Goal: Information Seeking & Learning: Learn about a topic

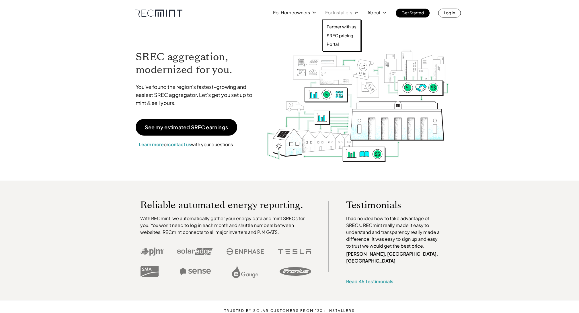
click at [343, 9] on p "For Installers" at bounding box center [338, 13] width 27 height 8
click at [338, 35] on p "SREC pricing" at bounding box center [340, 36] width 27 height 6
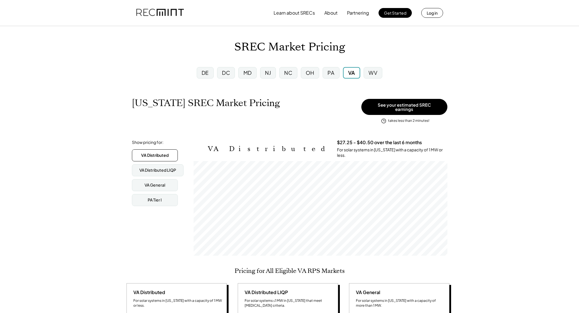
click at [170, 17] on img at bounding box center [160, 12] width 48 height 19
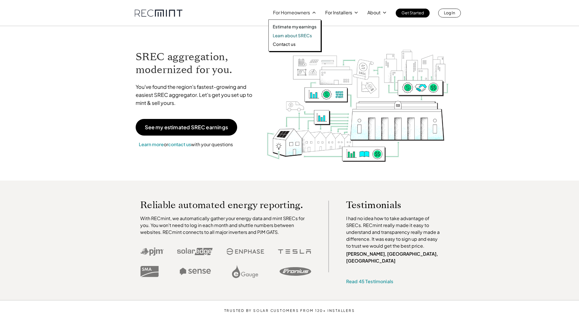
click at [294, 37] on p "Learn about SRECs" at bounding box center [292, 36] width 39 height 6
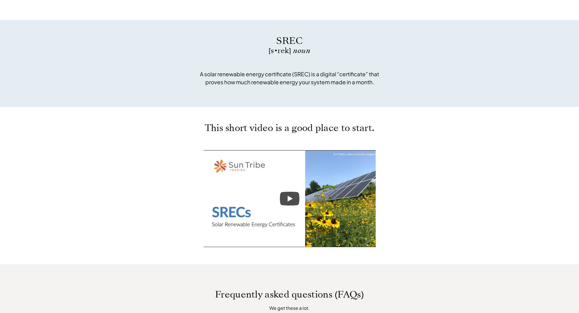
scroll to position [164, 0]
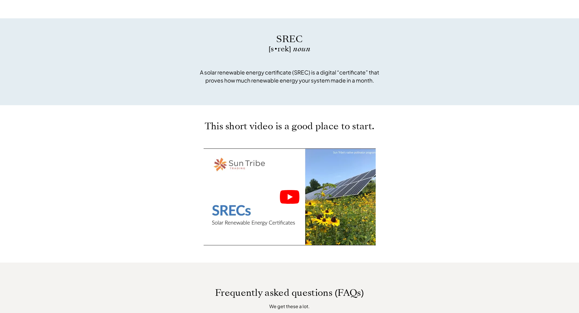
click at [294, 201] on icon "Play" at bounding box center [289, 197] width 19 height 14
